Goal: Navigation & Orientation: Find specific page/section

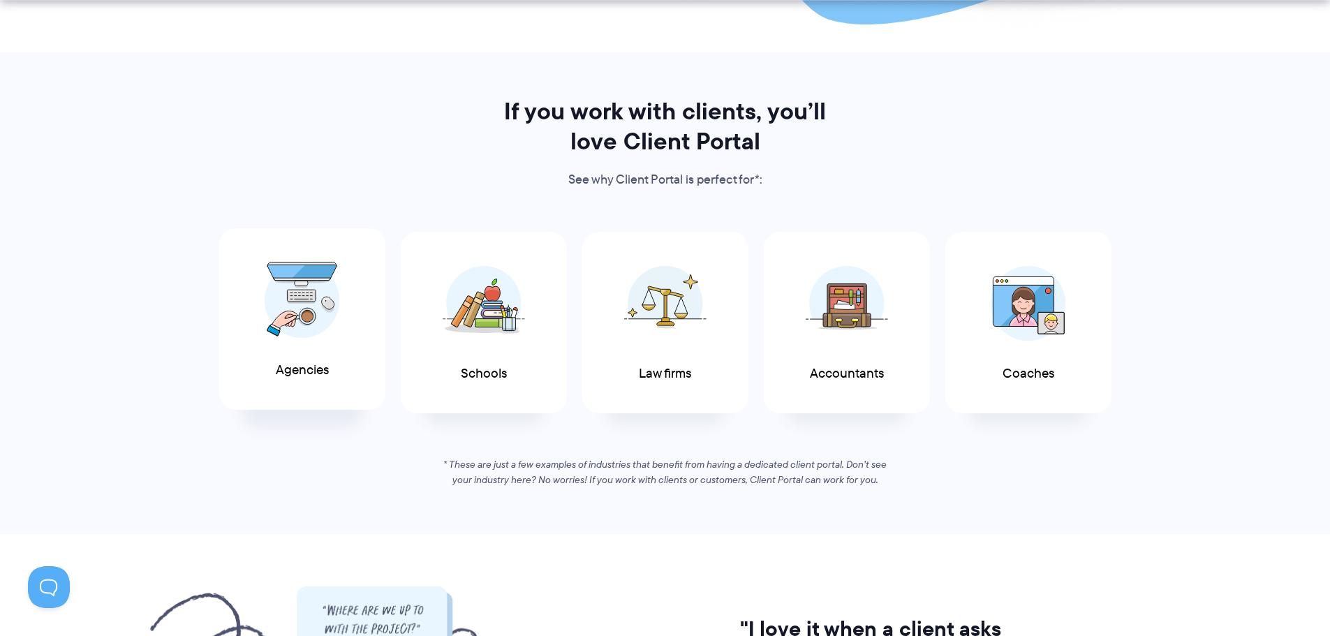
click at [311, 302] on img at bounding box center [302, 300] width 75 height 77
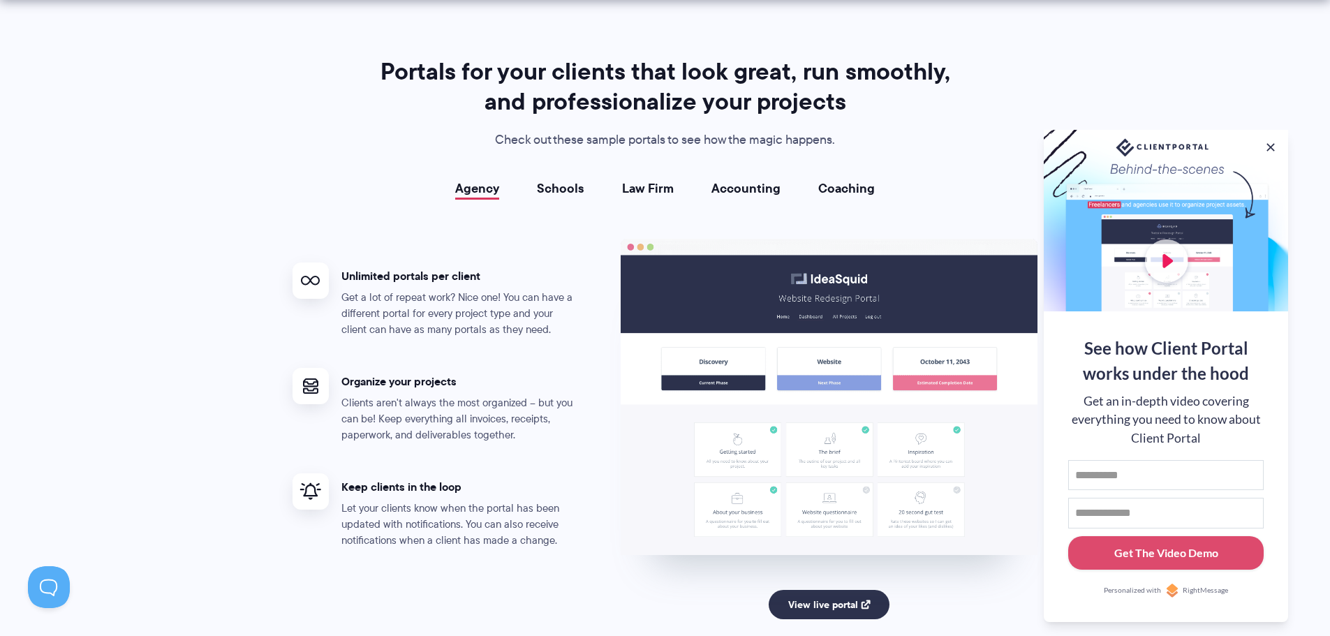
scroll to position [2514, 0]
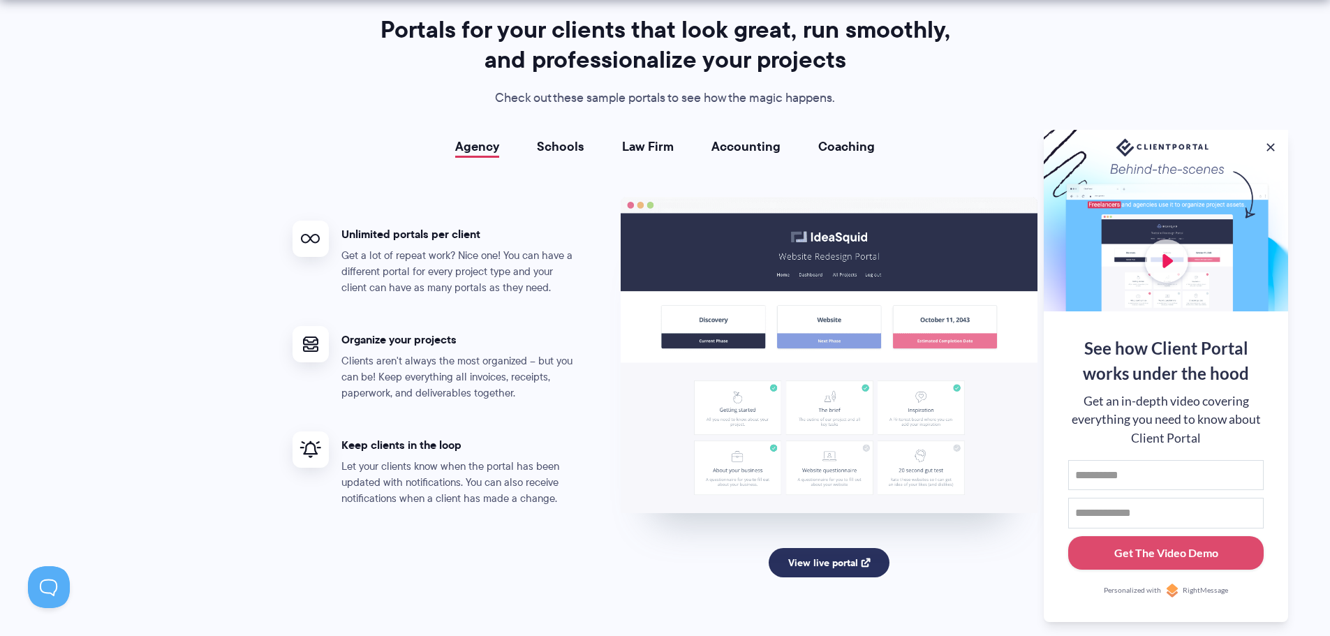
click at [833, 563] on link "View live portal" at bounding box center [829, 562] width 121 height 29
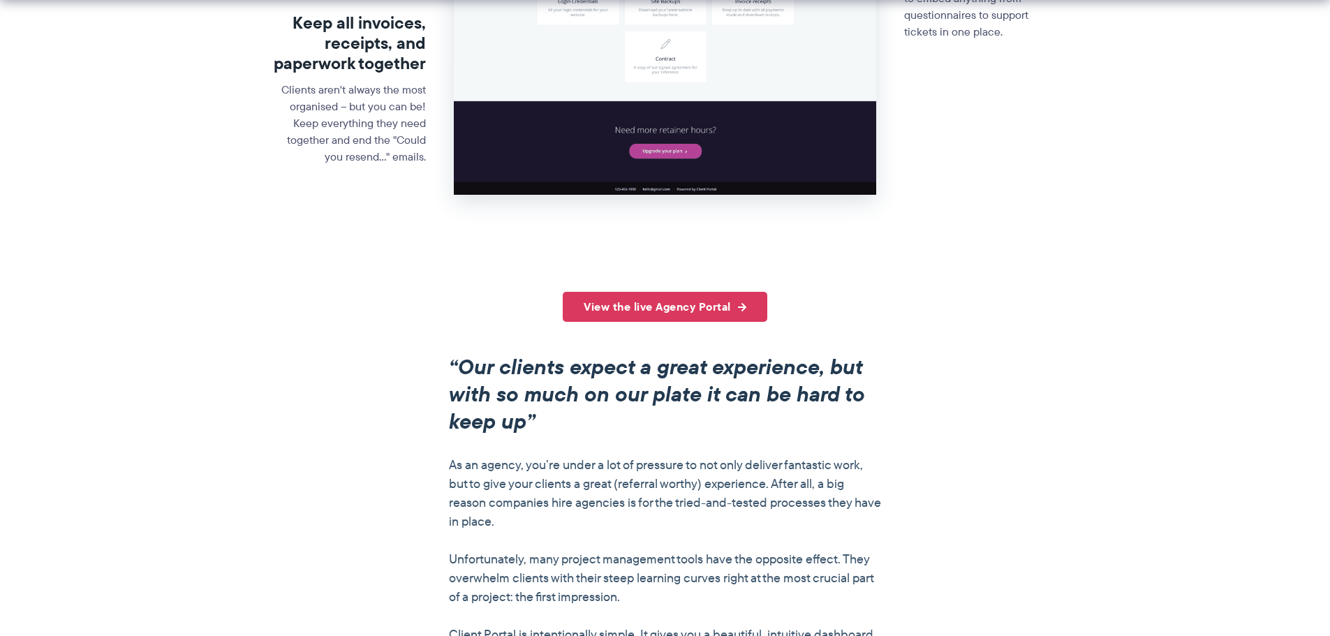
scroll to position [1047, 0]
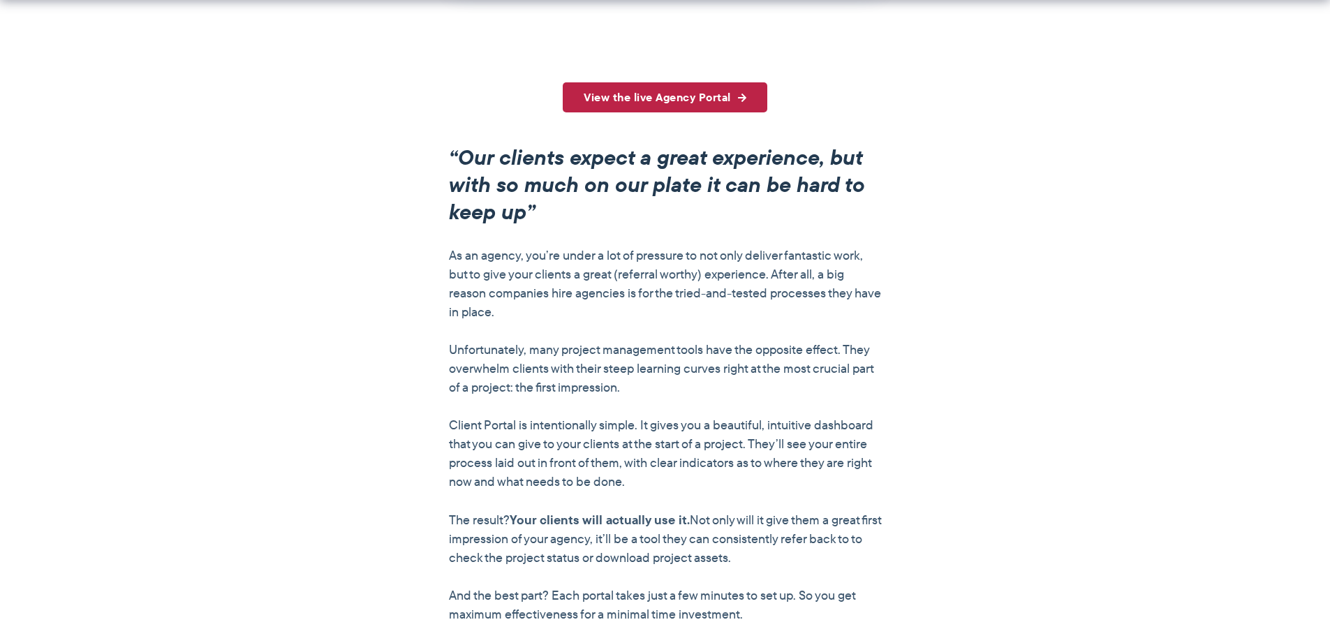
click at [672, 108] on link "View the live Agency Portal" at bounding box center [665, 97] width 205 height 30
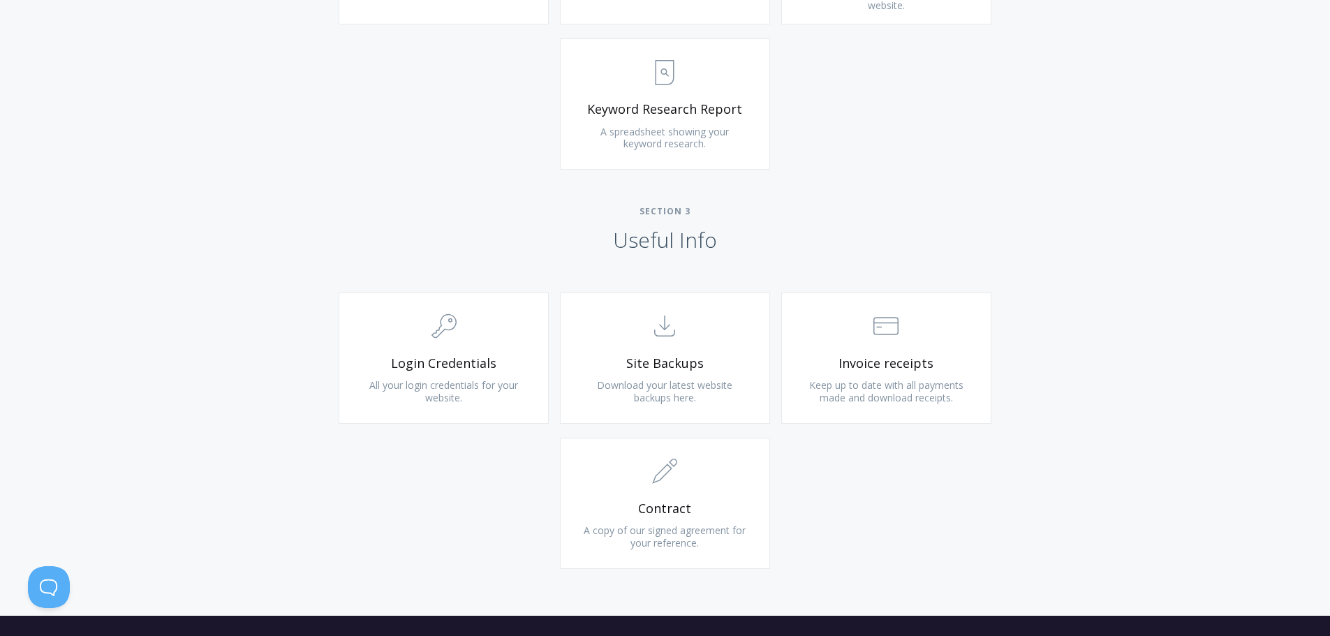
scroll to position [1141, 0]
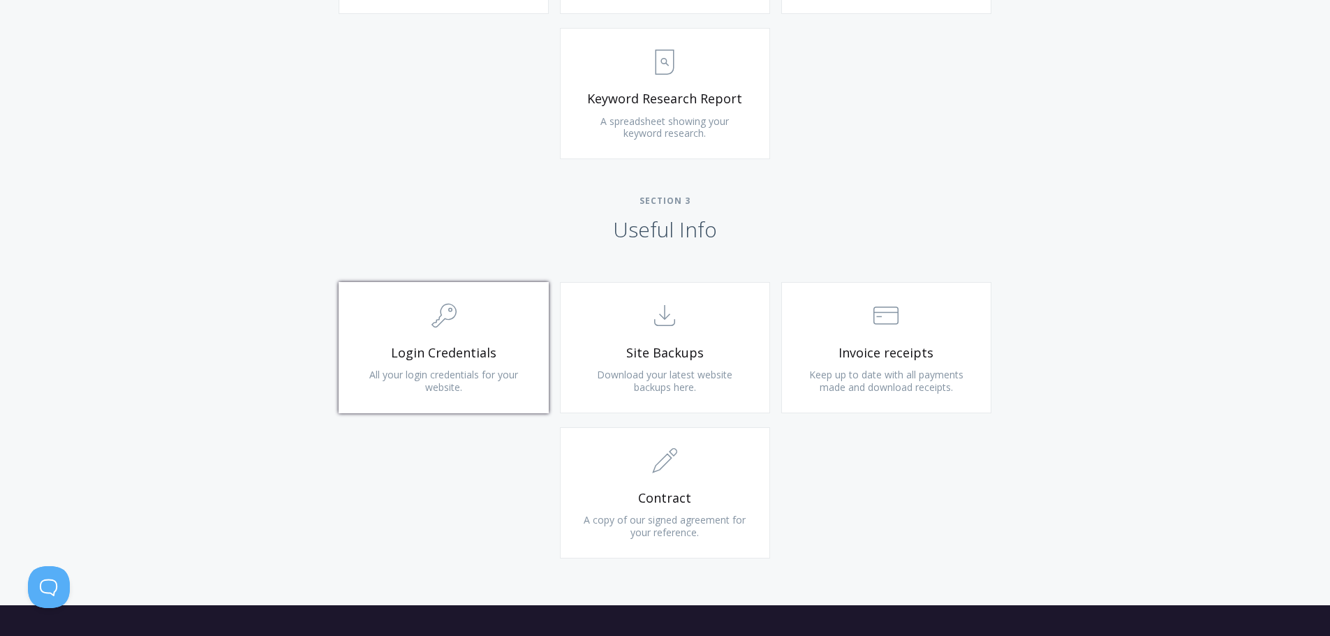
click at [411, 342] on link ".cls-1{fill:none;stroke:#000;stroke-miterlimit:10;stroke-width:2px;} 1. General…" at bounding box center [444, 347] width 210 height 131
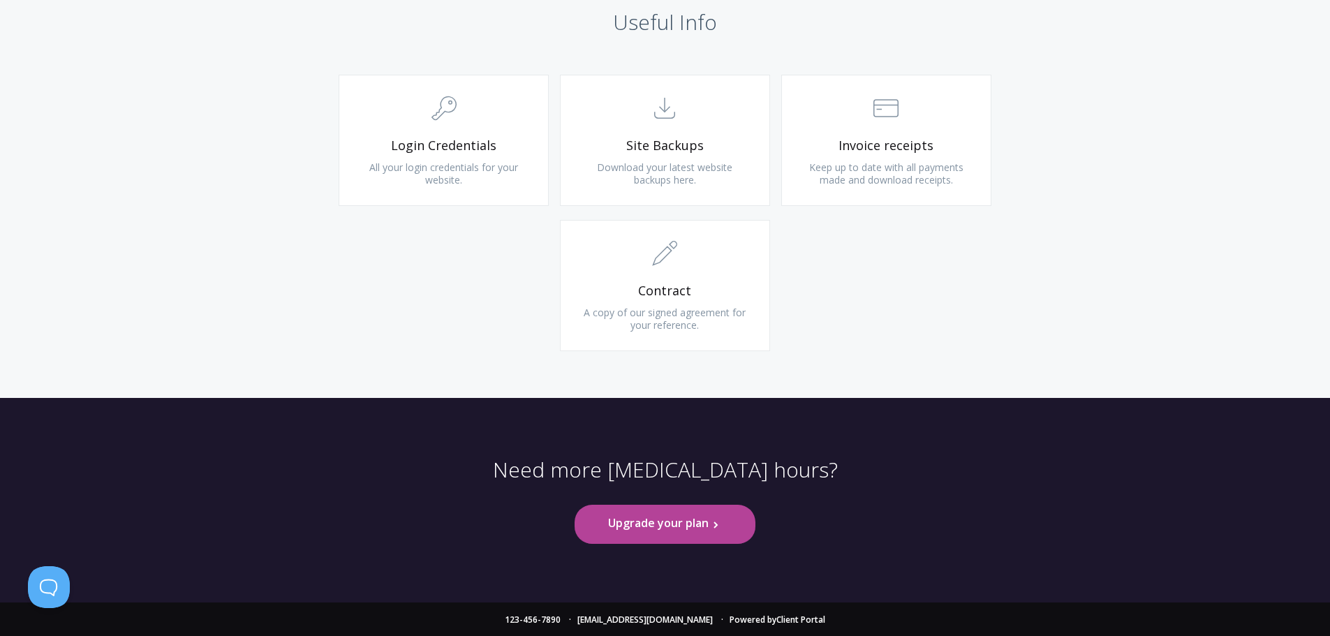
scroll to position [1350, 0]
